Goal: Information Seeking & Learning: Learn about a topic

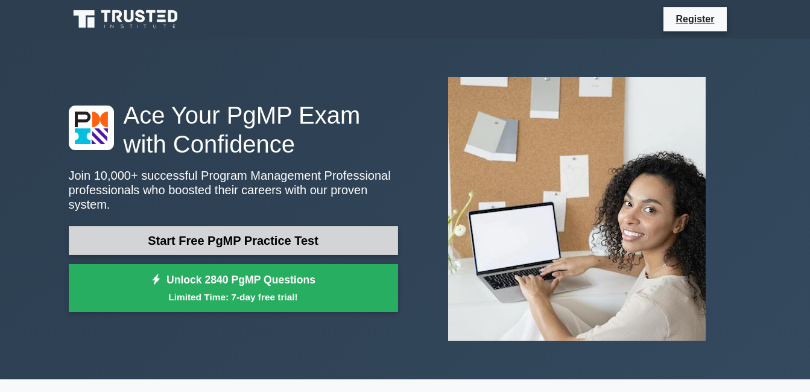
click at [242, 234] on link "Start Free PgMP Practice Test" at bounding box center [233, 240] width 329 height 29
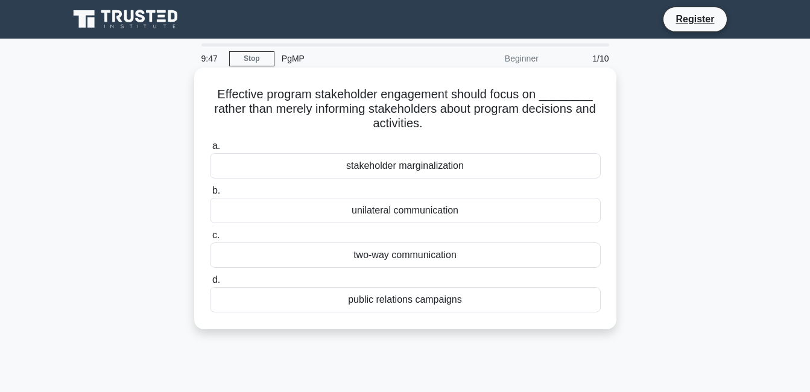
click at [412, 170] on div "stakeholder marginalization" at bounding box center [405, 165] width 391 height 25
click at [210, 150] on input "a. stakeholder marginalization" at bounding box center [210, 146] width 0 height 8
